Goal: Transaction & Acquisition: Purchase product/service

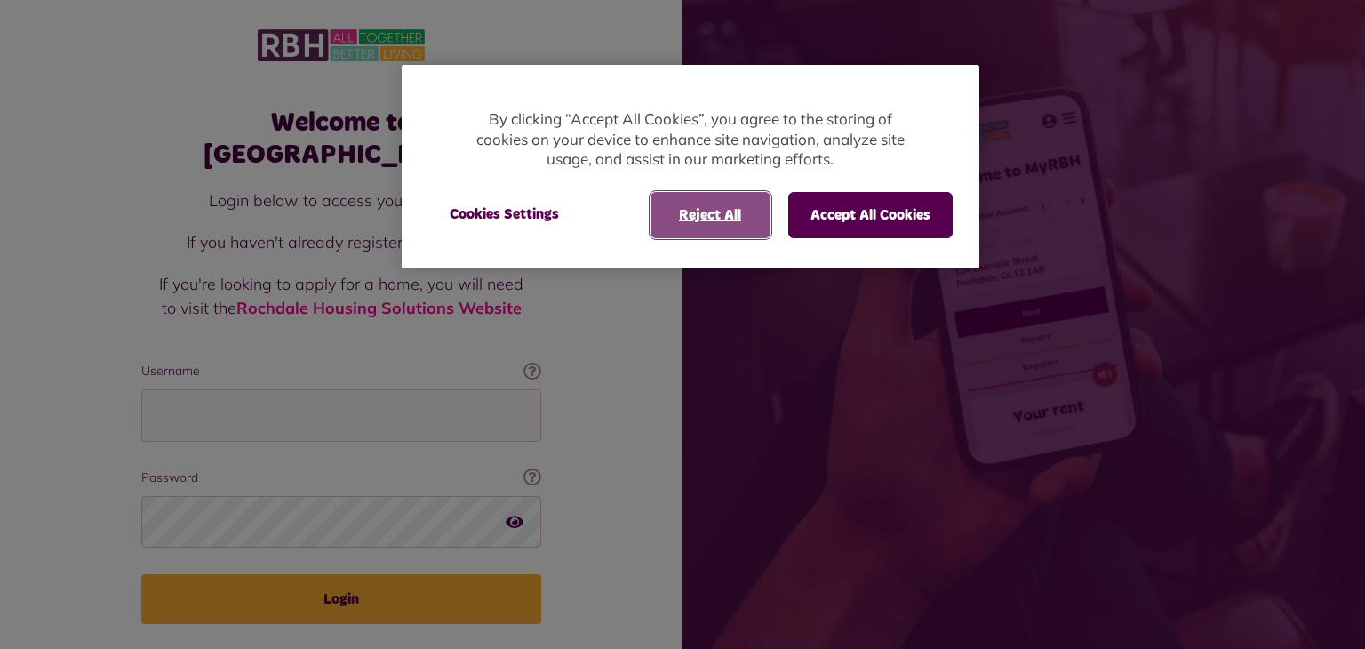
click at [716, 227] on button "Reject All" at bounding box center [710, 215] width 120 height 46
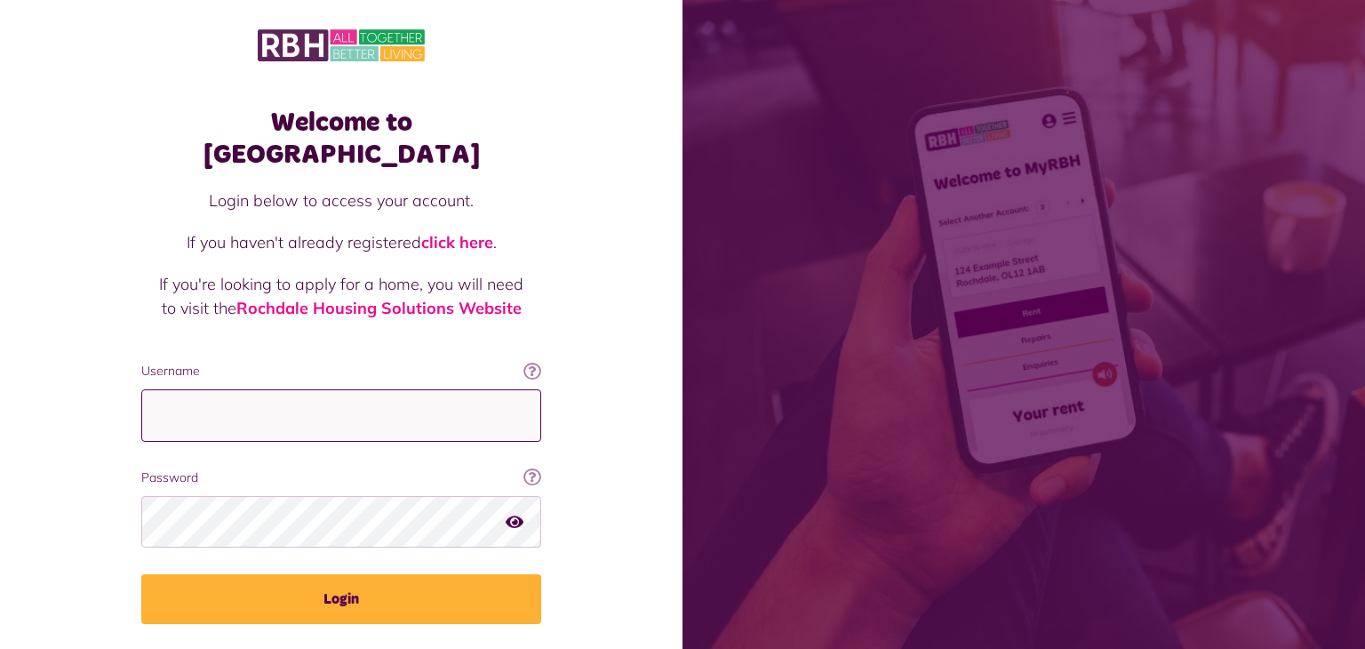
click at [163, 389] on input "Username" at bounding box center [341, 415] width 400 height 52
type input "**********"
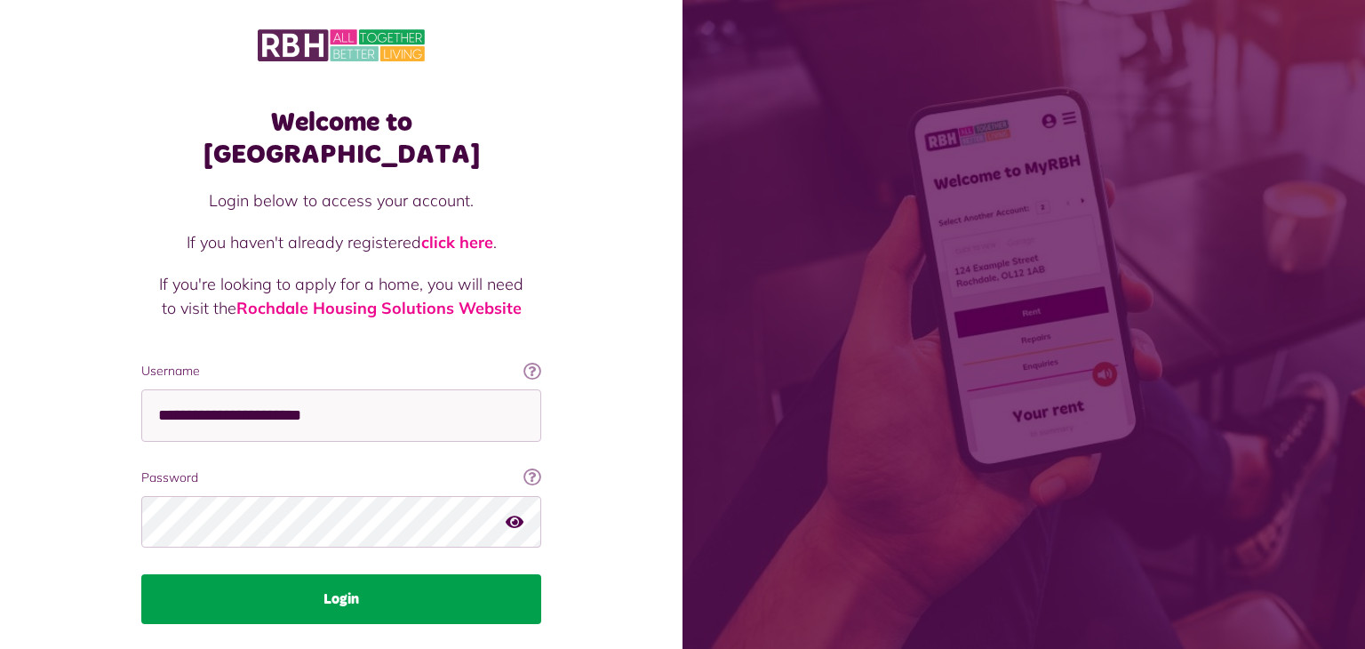
click at [402, 574] on button "Login" at bounding box center [341, 599] width 400 height 50
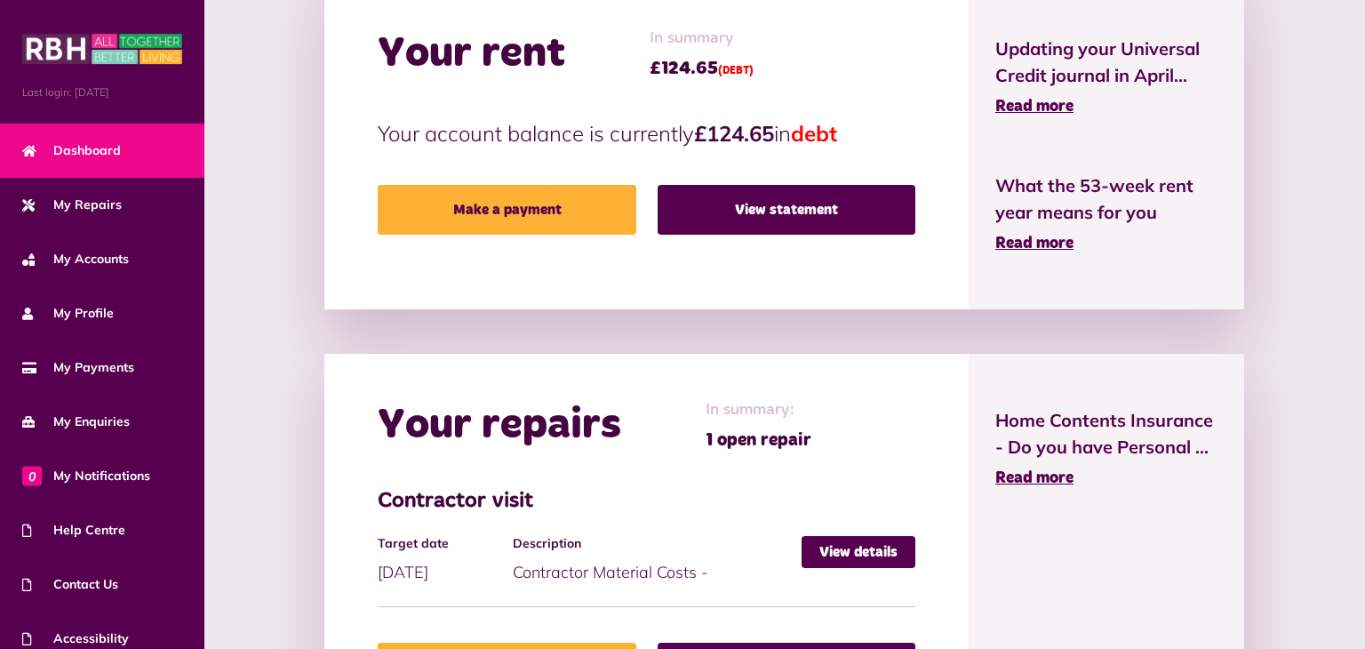
scroll to position [454, 0]
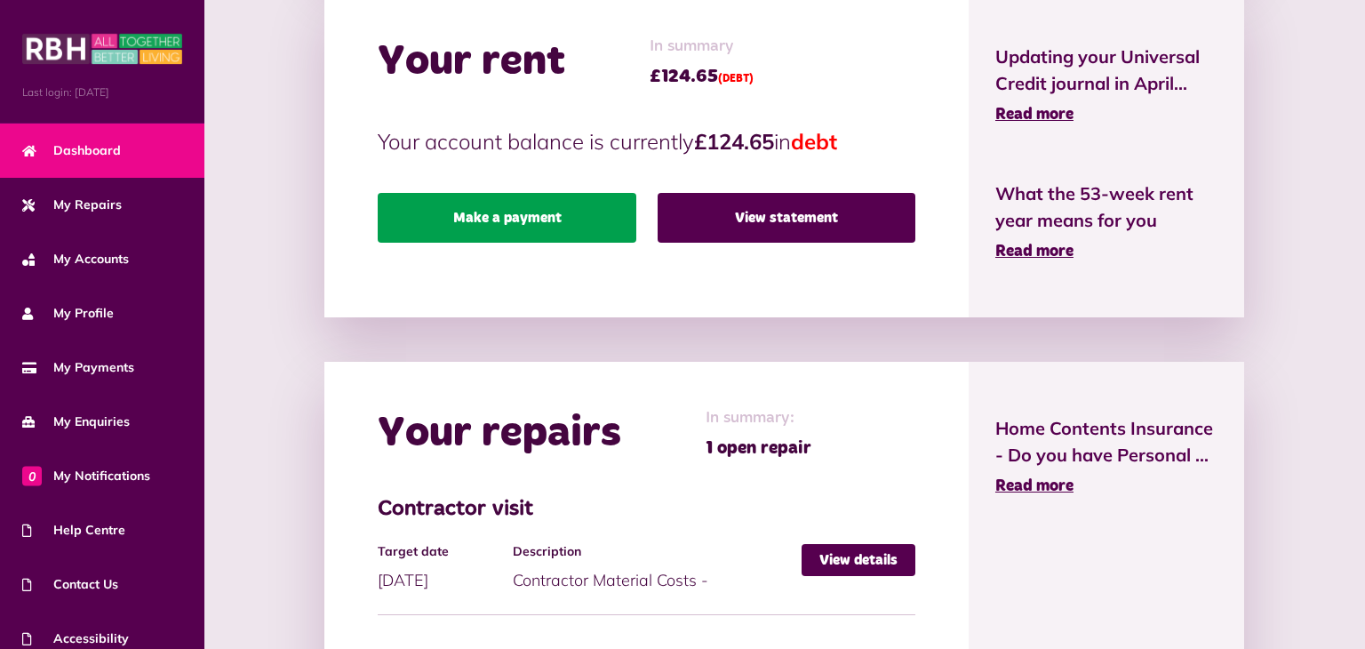
click at [544, 235] on link "Make a payment" at bounding box center [507, 218] width 258 height 50
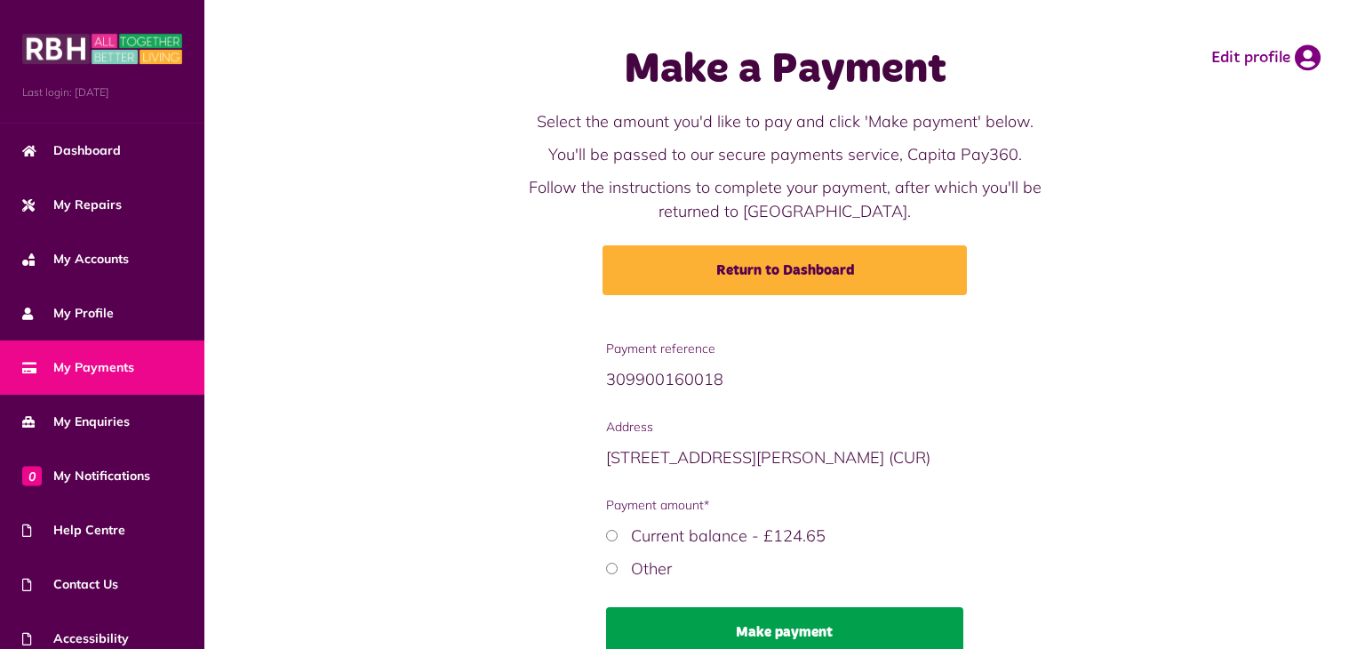
click at [803, 619] on button "Make payment" at bounding box center [784, 632] width 357 height 50
